Goal: Task Accomplishment & Management: Use online tool/utility

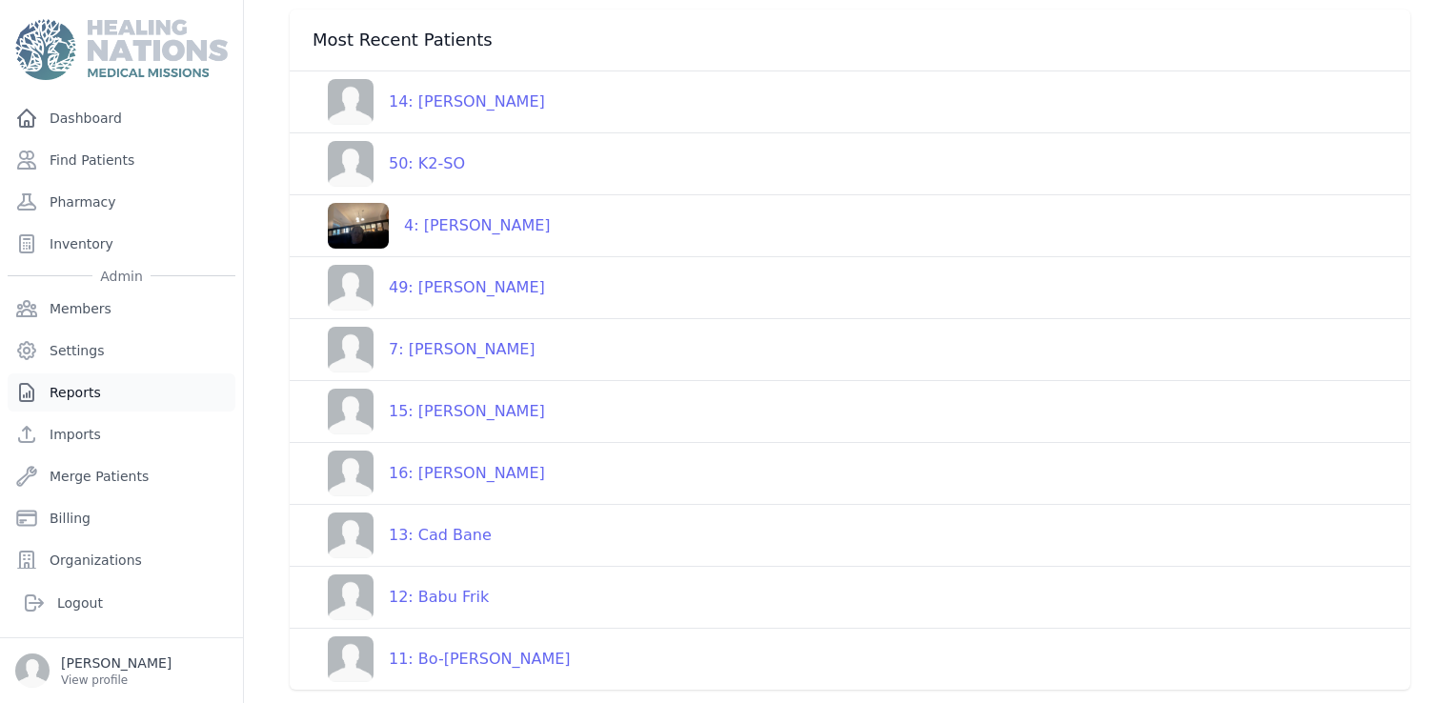
scroll to position [84, 0]
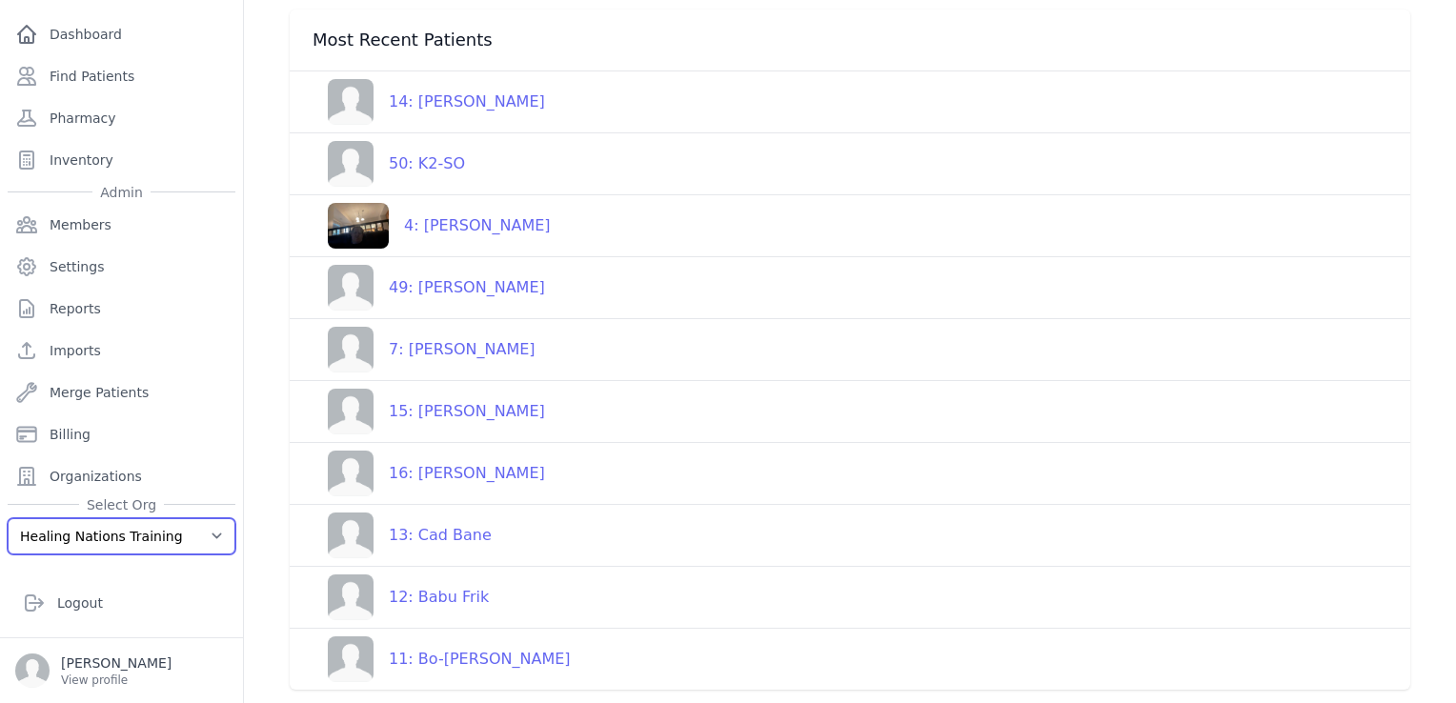
click at [134, 528] on select "Healing Nations Training Healing Nations" at bounding box center [122, 536] width 228 height 36
select select "1"
click at [8, 518] on select "Healing Nations Training Healing Nations" at bounding box center [122, 536] width 228 height 36
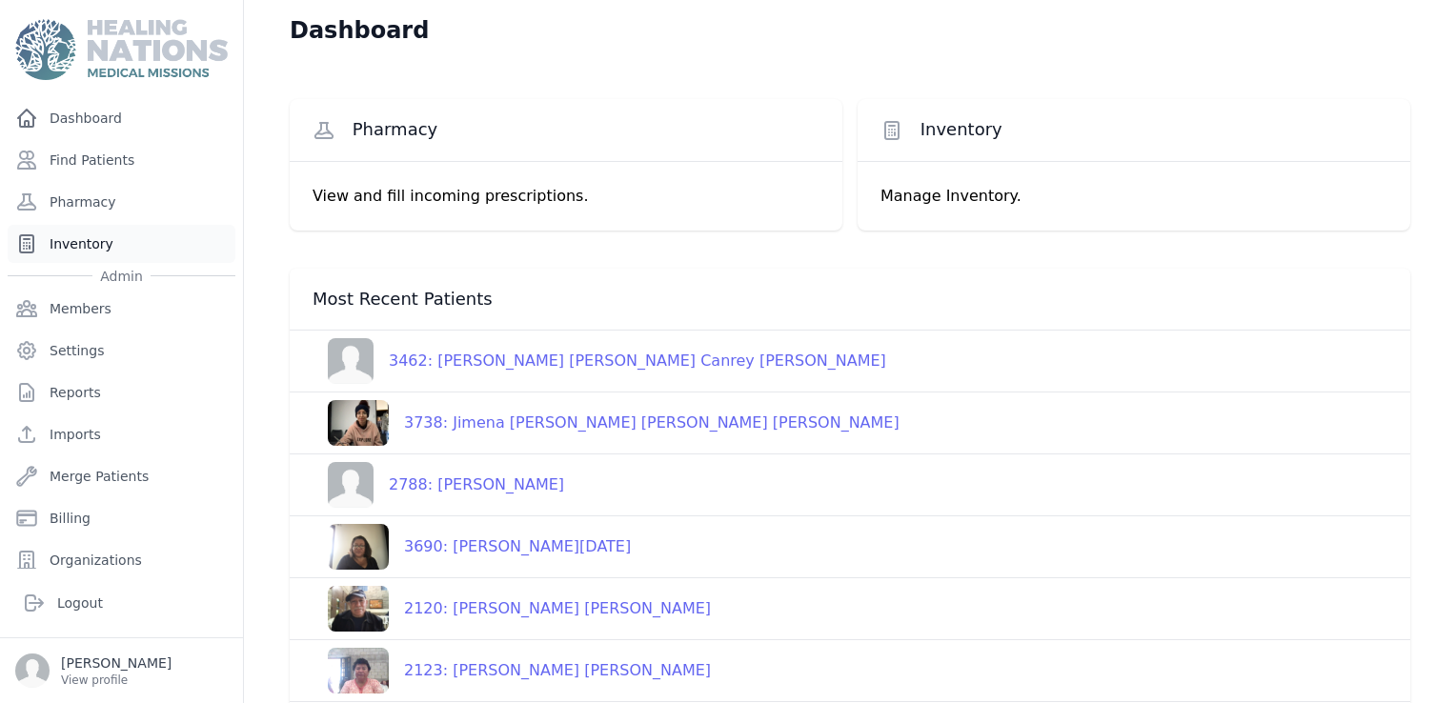
click at [92, 244] on link "Inventory" at bounding box center [122, 244] width 228 height 38
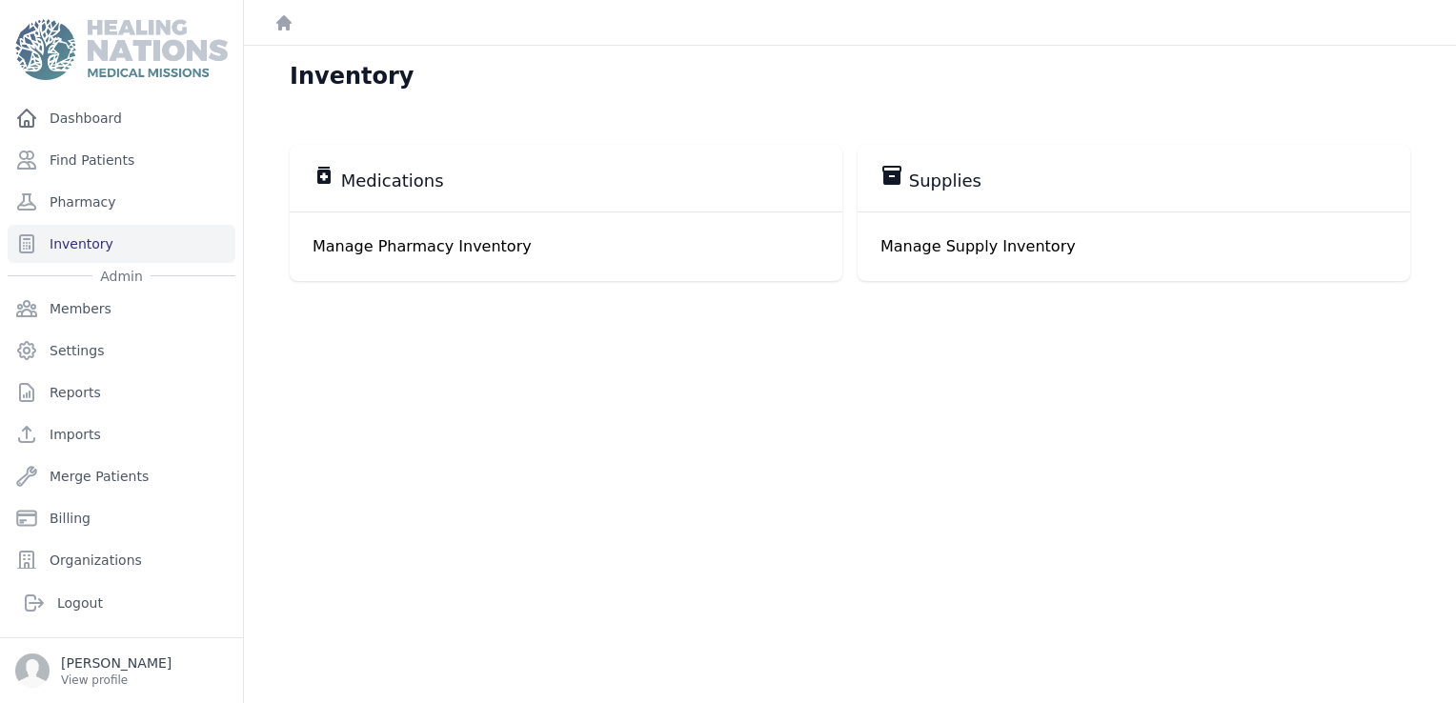
click at [431, 186] on span "Medications" at bounding box center [392, 181] width 103 height 23
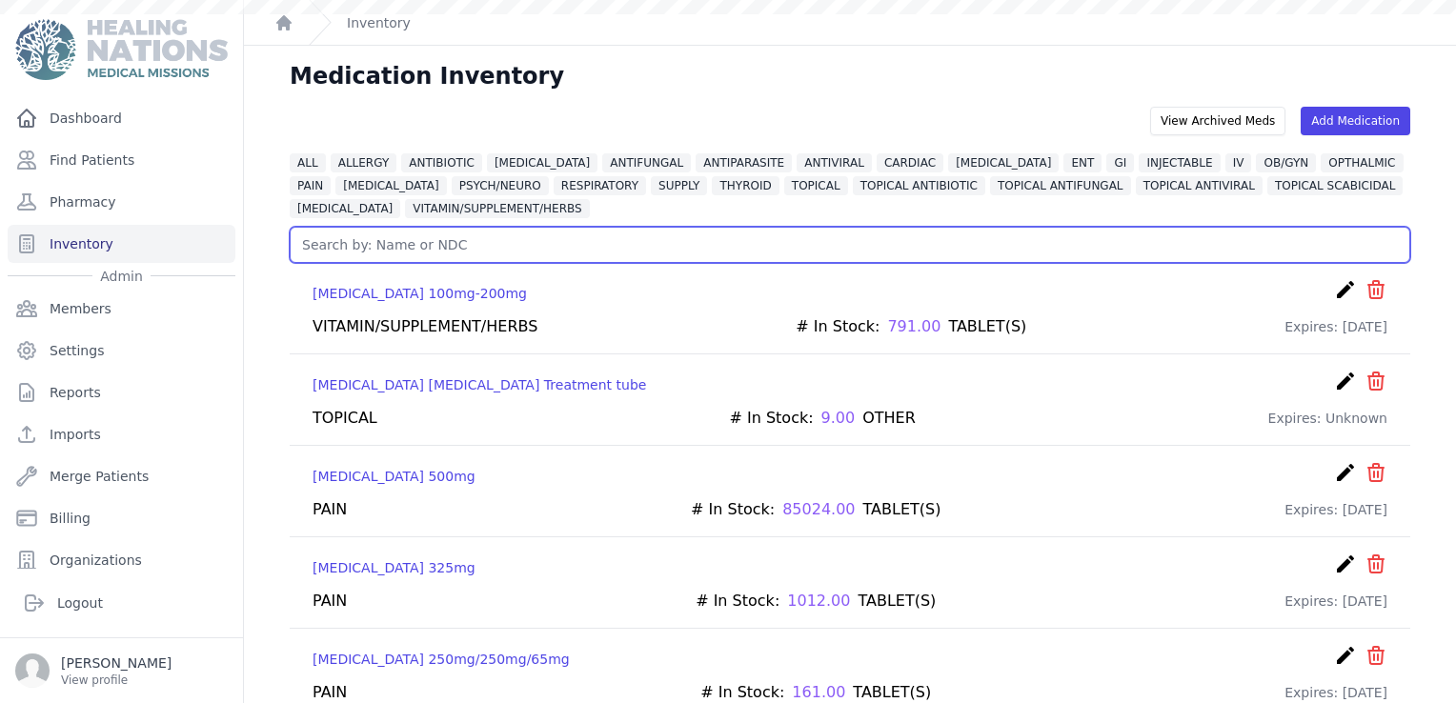
click at [511, 252] on input "text" at bounding box center [850, 245] width 1121 height 36
click at [503, 247] on input "text" at bounding box center [850, 245] width 1121 height 36
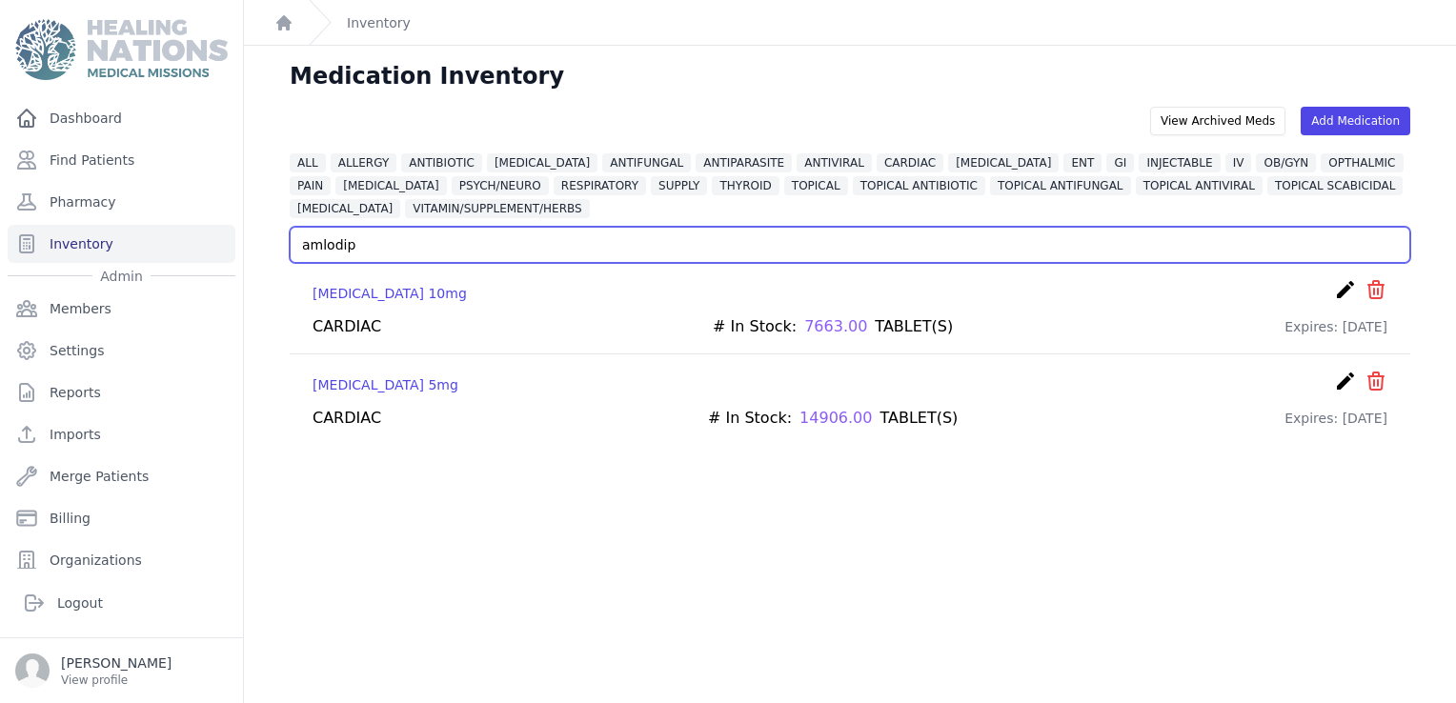
type input "amlodip"
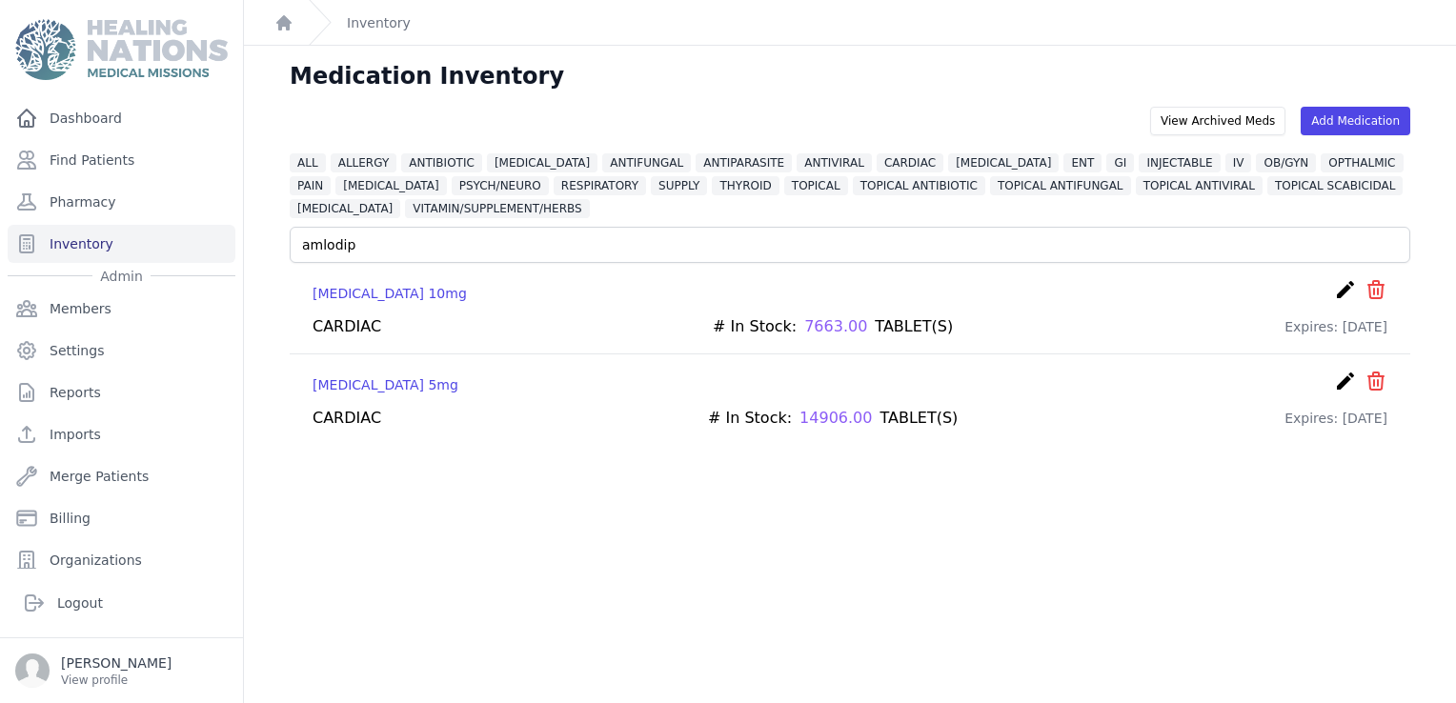
click at [343, 386] on p "[MEDICAL_DATA] 5mg" at bounding box center [386, 384] width 146 height 19
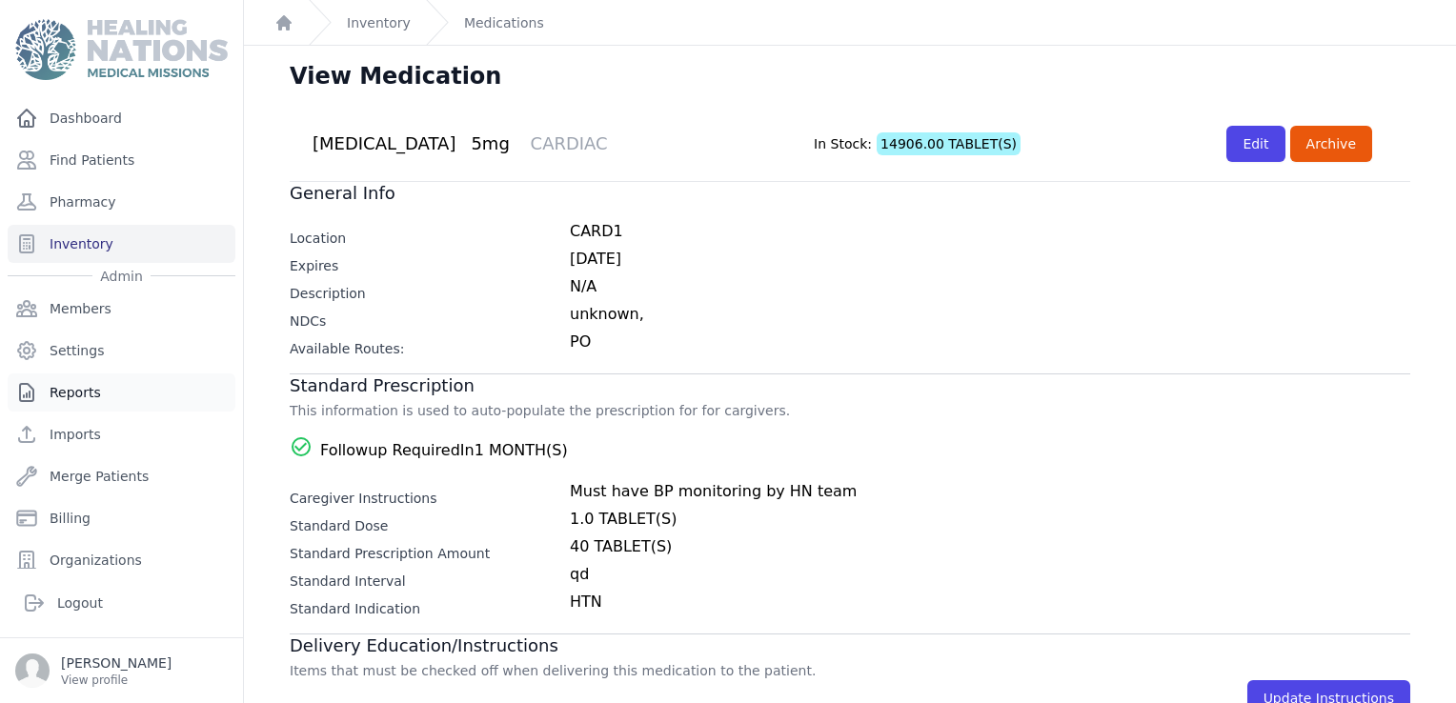
click at [95, 402] on link "Reports" at bounding box center [122, 393] width 228 height 38
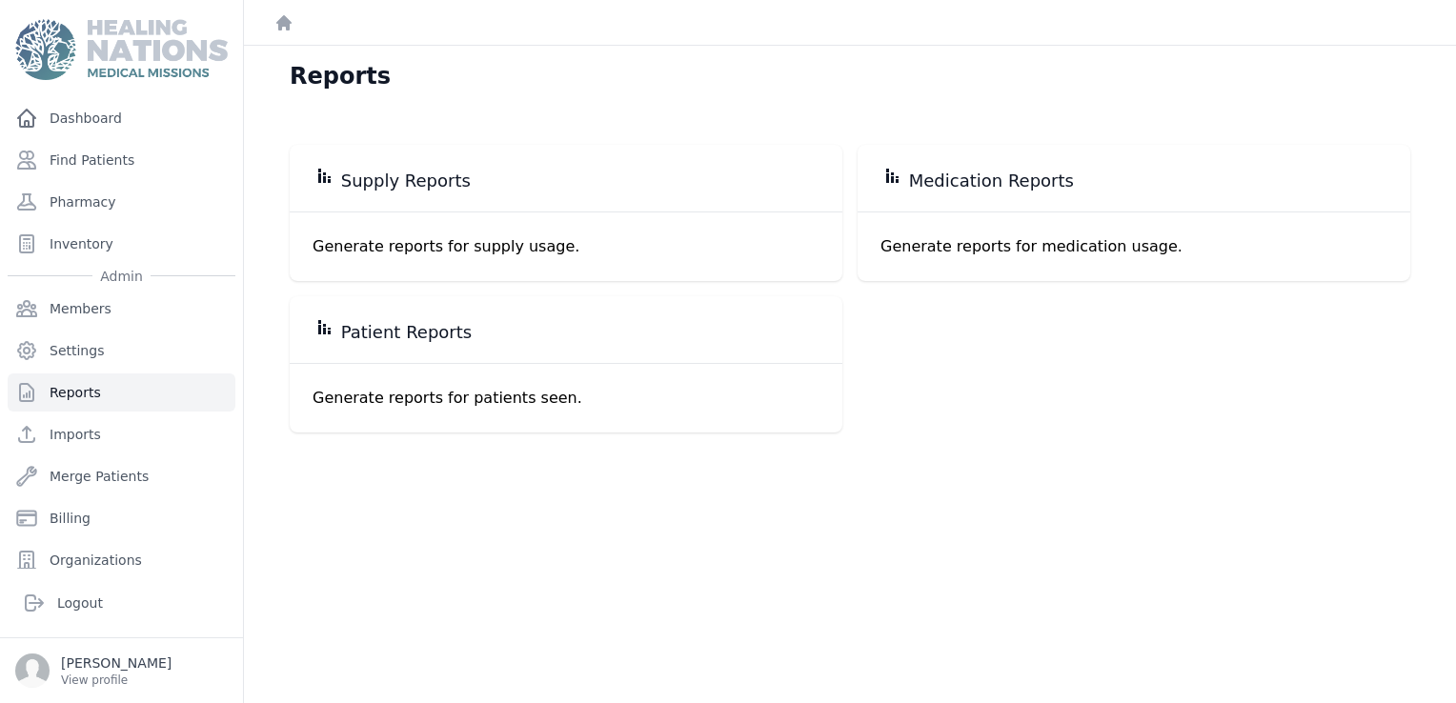
click at [963, 196] on div "stacked_bar_chart Medication Reports" at bounding box center [1134, 178] width 553 height 67
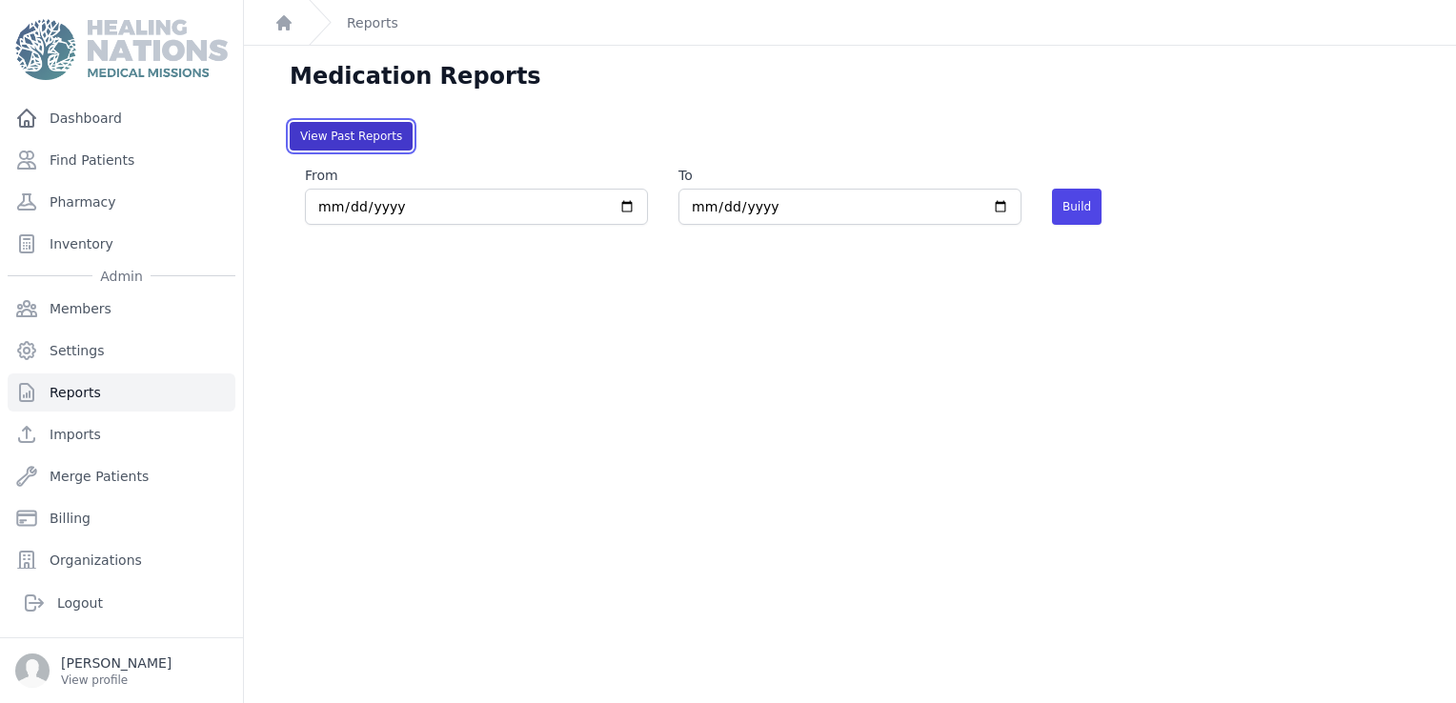
click at [375, 135] on button "View Past Reports" at bounding box center [351, 136] width 123 height 29
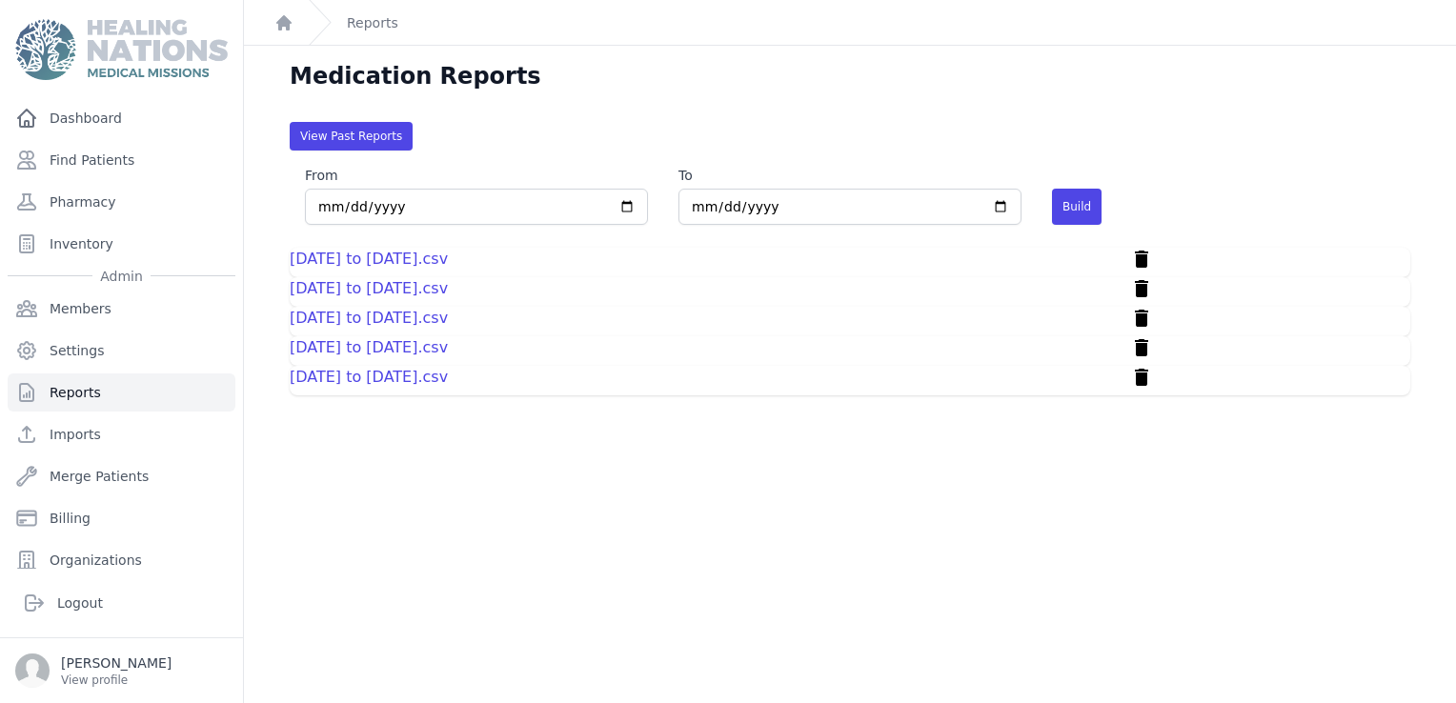
click at [396, 345] on link "2025-06-15 to 2025-06-30.csv" at bounding box center [369, 347] width 158 height 18
click at [401, 375] on link "2025-06-19 to 2025-06-24.csv" at bounding box center [369, 377] width 158 height 18
click at [76, 257] on link "Inventory" at bounding box center [122, 244] width 228 height 38
